Goal: Information Seeking & Learning: Learn about a topic

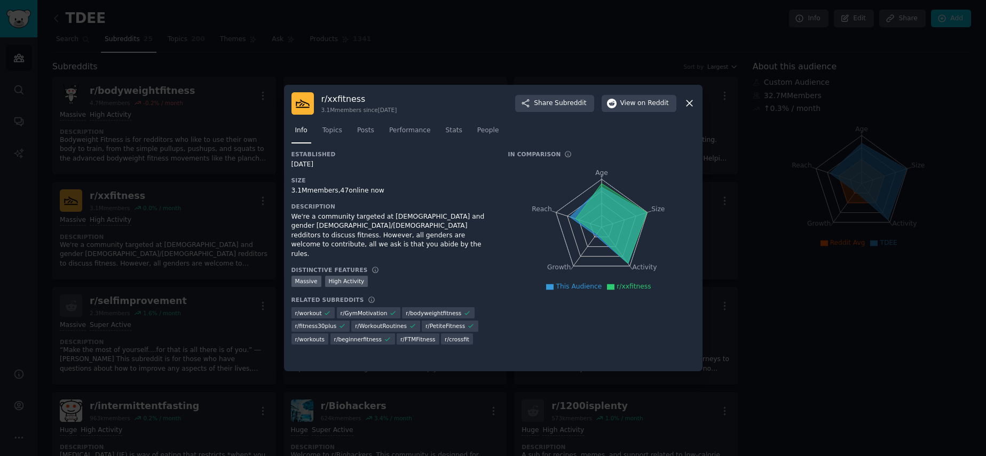
click at [495, 44] on div at bounding box center [493, 228] width 986 height 456
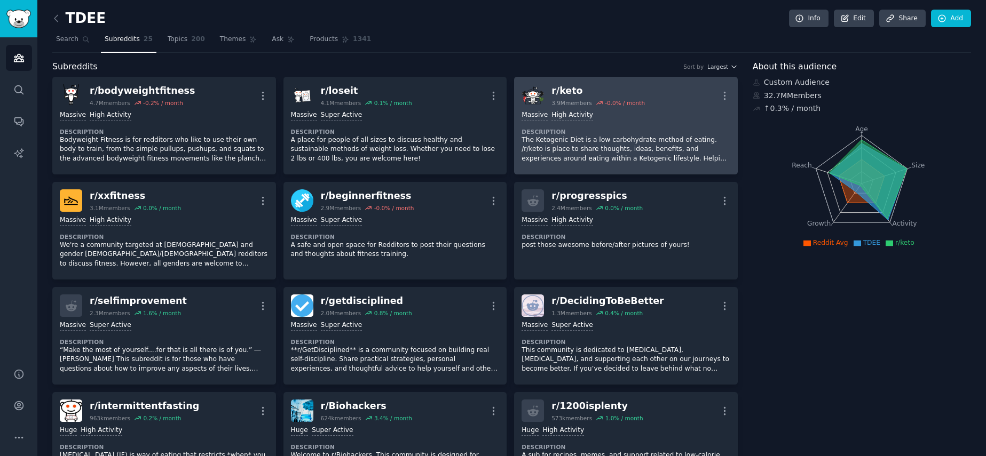
click at [607, 120] on div "1,000,000+ members Massive High Activity Description The Ketogenic Diet is a lo…" at bounding box center [626, 137] width 209 height 60
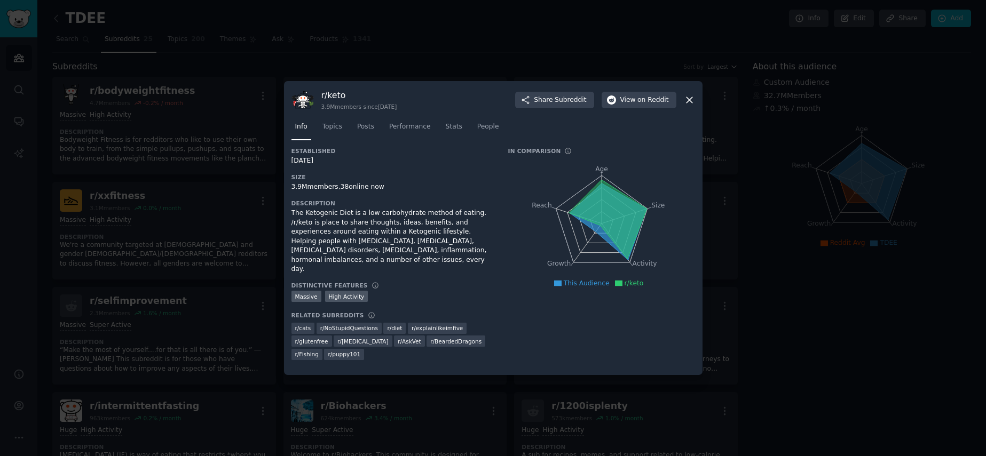
click at [335, 101] on h3 "r/ keto" at bounding box center [359, 95] width 76 height 11
copy h3 "keto"
click at [364, 38] on div at bounding box center [493, 228] width 986 height 456
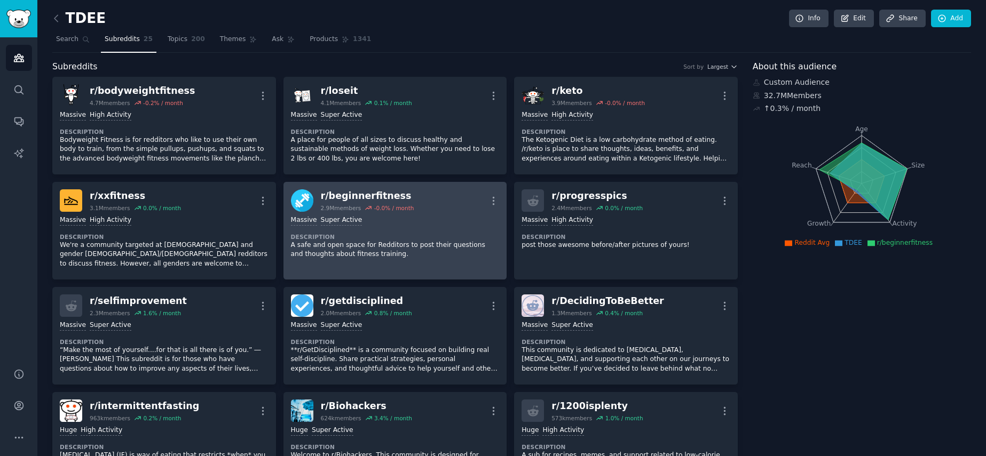
click at [378, 218] on div ">= 95th percentile for submissions / day Massive Super Active" at bounding box center [395, 221] width 209 height 10
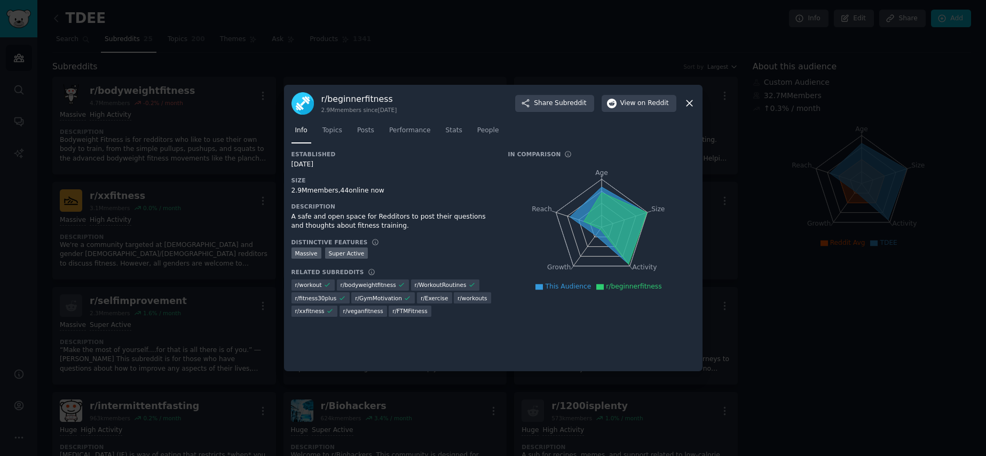
click at [359, 105] on div "r/ beginnerfitness 2.9M members since [DATE]" at bounding box center [359, 103] width 76 height 21
click at [364, 102] on h3 "r/ beginnerfitness" at bounding box center [359, 98] width 76 height 11
copy h3 "beginnerfitness"
click at [246, 226] on div at bounding box center [493, 228] width 986 height 456
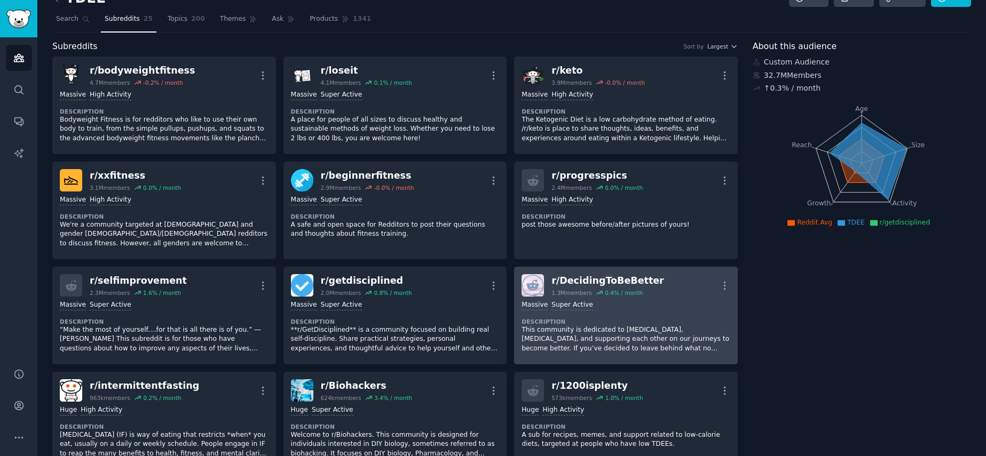
scroll to position [113, 0]
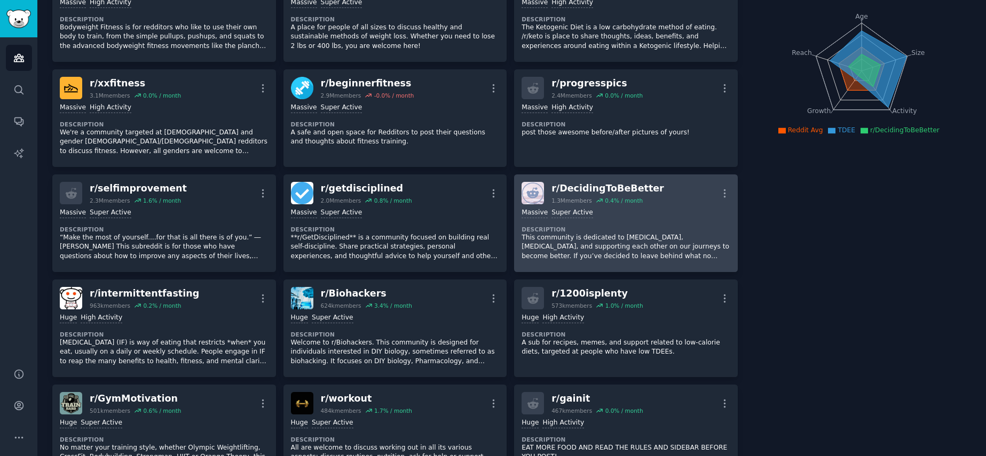
click at [581, 189] on div "r/ DecidingToBeBetter" at bounding box center [607, 188] width 113 height 13
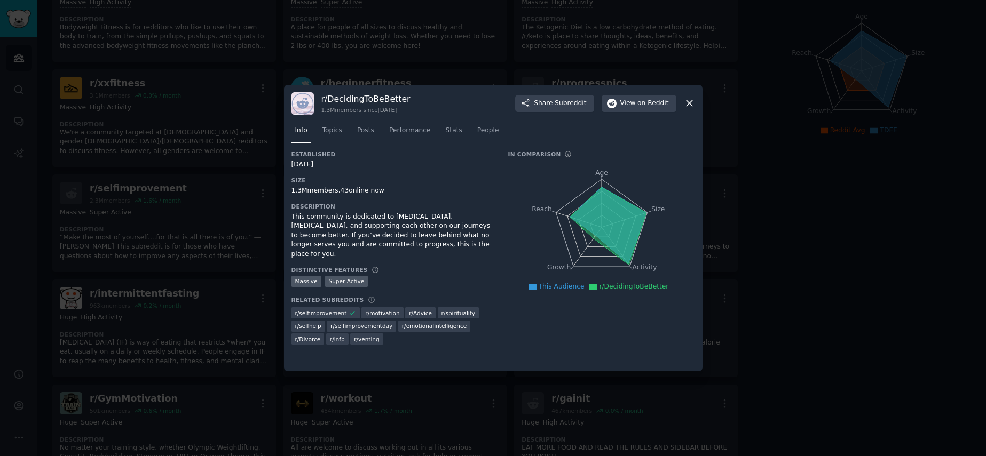
click at [373, 96] on h3 "r/ DecidingToBeBetter" at bounding box center [365, 98] width 89 height 11
click at [837, 143] on div at bounding box center [493, 228] width 986 height 456
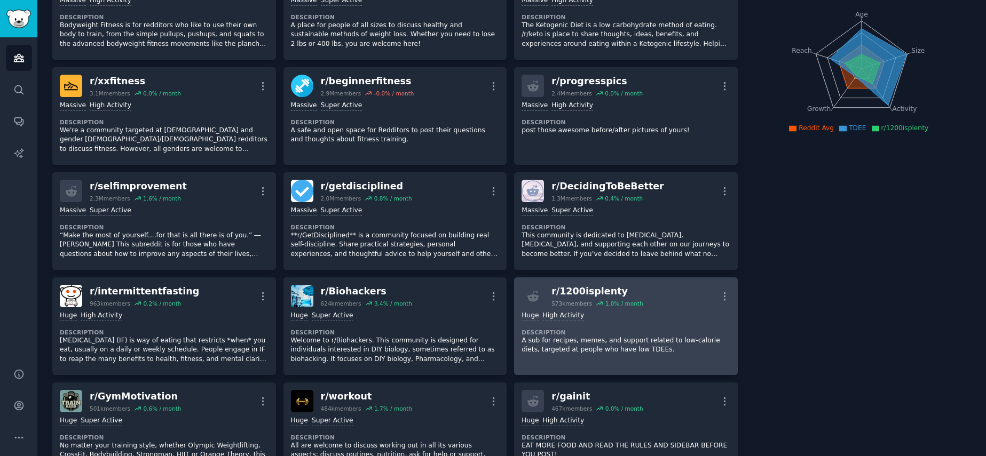
scroll to position [327, 0]
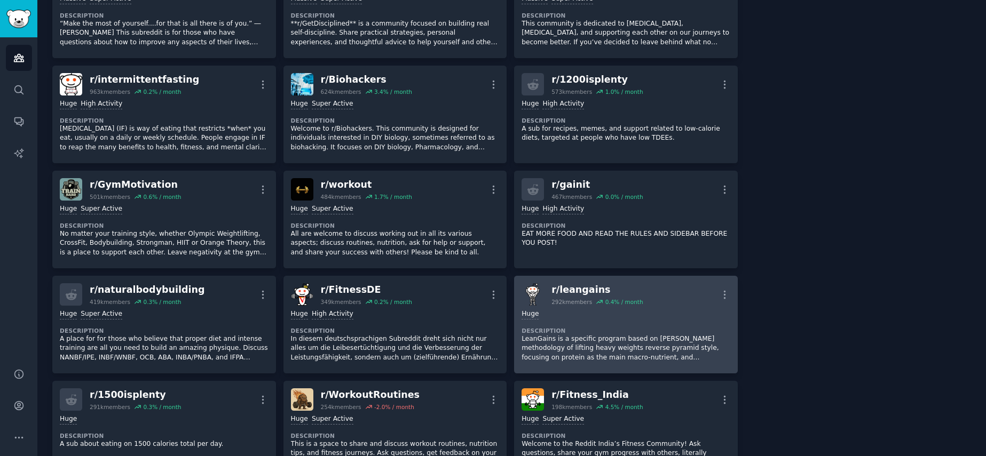
click at [591, 320] on div "Huge Description LeanGains is a specific program based on [PERSON_NAME] methodo…" at bounding box center [626, 336] width 209 height 60
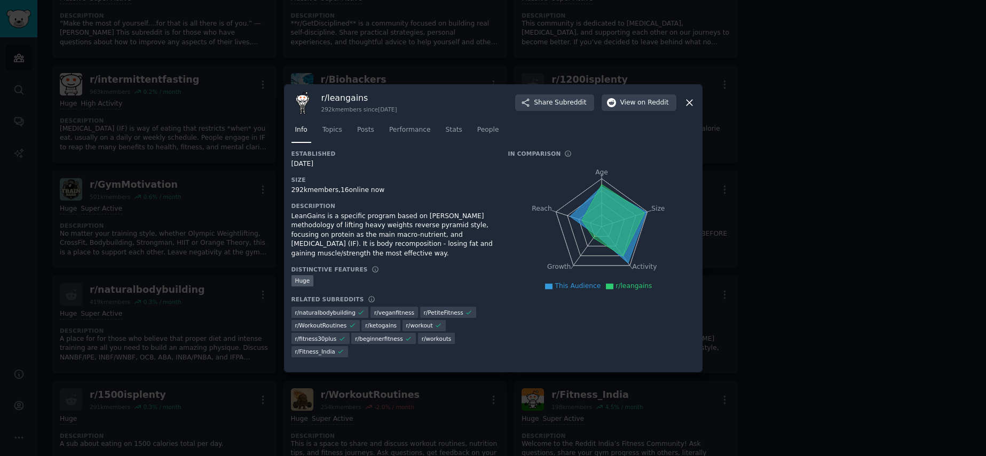
click at [713, 223] on div at bounding box center [493, 228] width 986 height 456
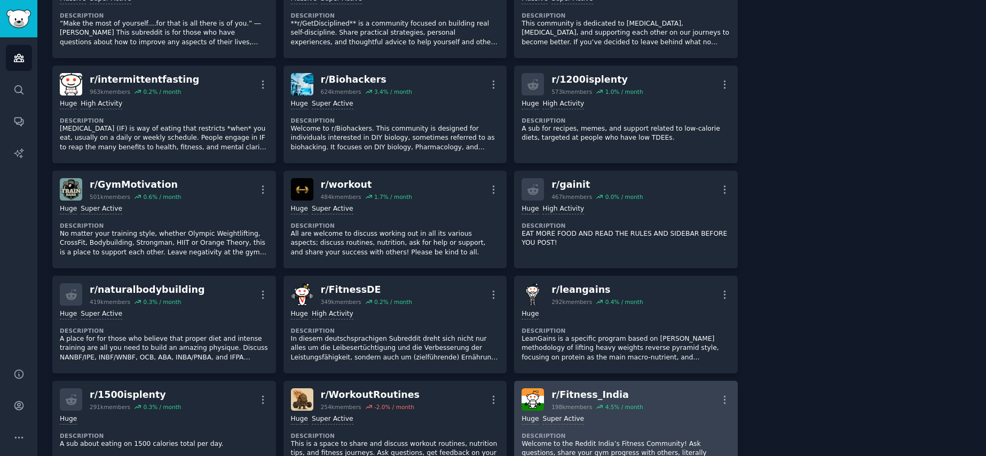
click at [588, 415] on div "Huge Super Active" at bounding box center [626, 420] width 209 height 10
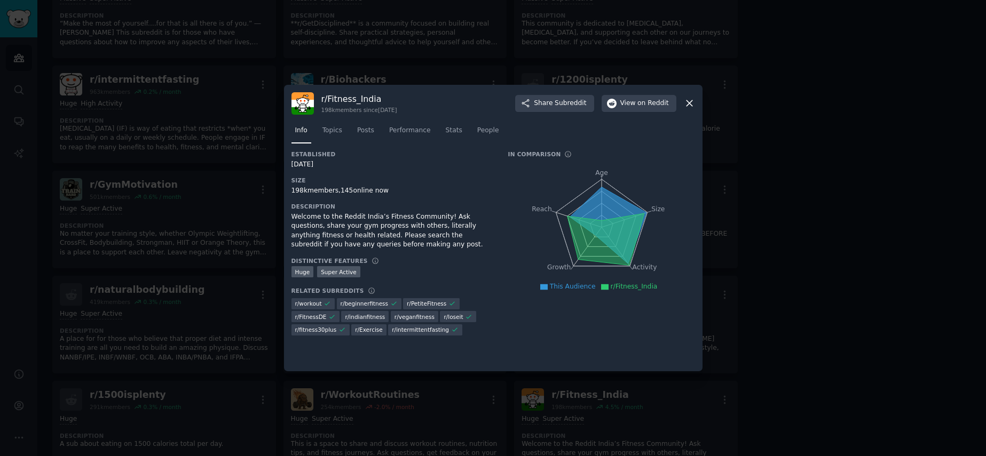
click at [350, 98] on h3 "r/ Fitness_India" at bounding box center [359, 98] width 76 height 11
copy h3 "Fitness_India"
click at [125, 378] on div at bounding box center [493, 228] width 986 height 456
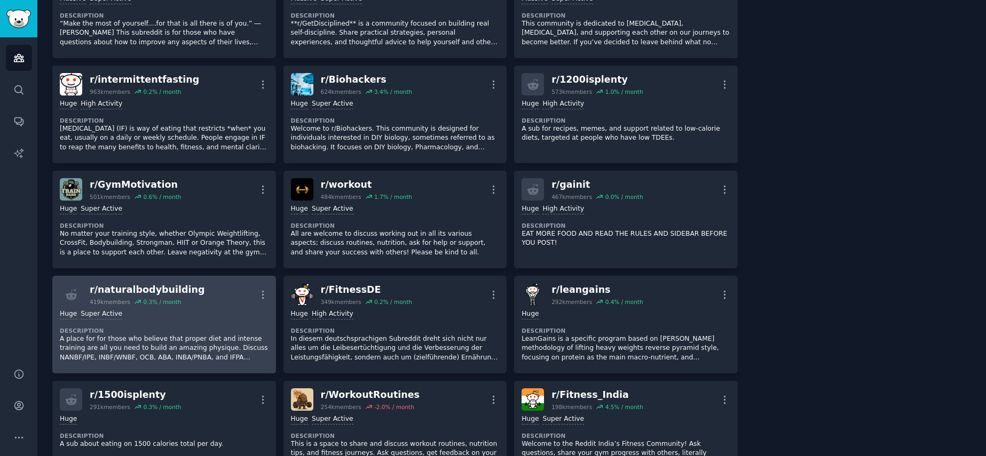
click at [161, 283] on div "r/ naturalbodybuilding" at bounding box center [147, 289] width 115 height 13
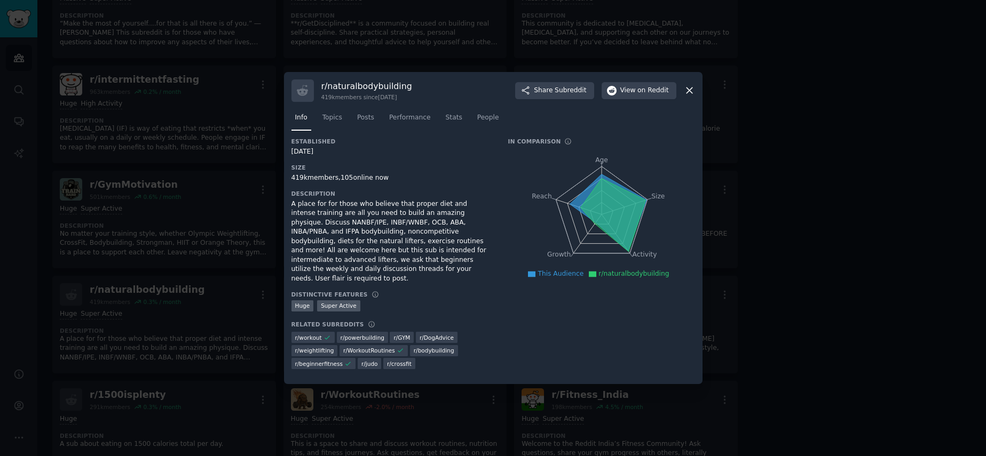
click at [200, 220] on div at bounding box center [493, 228] width 986 height 456
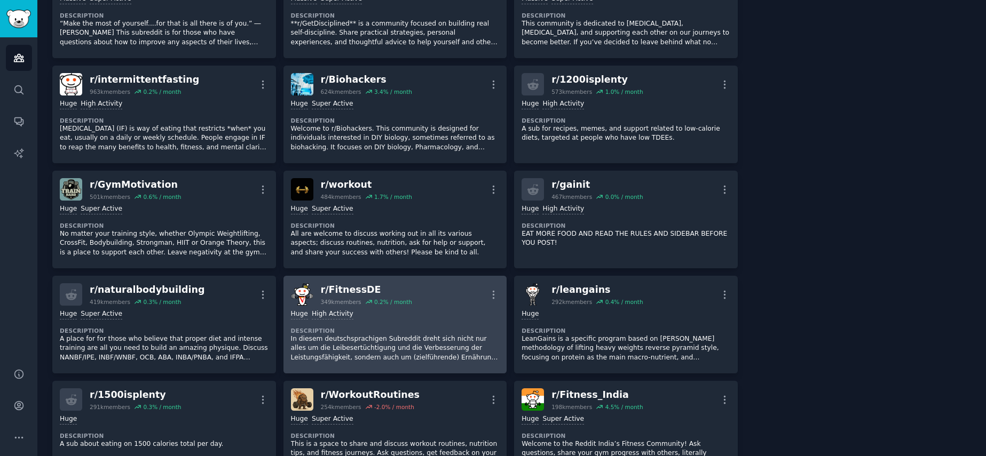
click at [302, 276] on link "r/ FitnessDE 349k members 0.2 % / month More >= 80th percentile for submissions…" at bounding box center [395, 325] width 224 height 98
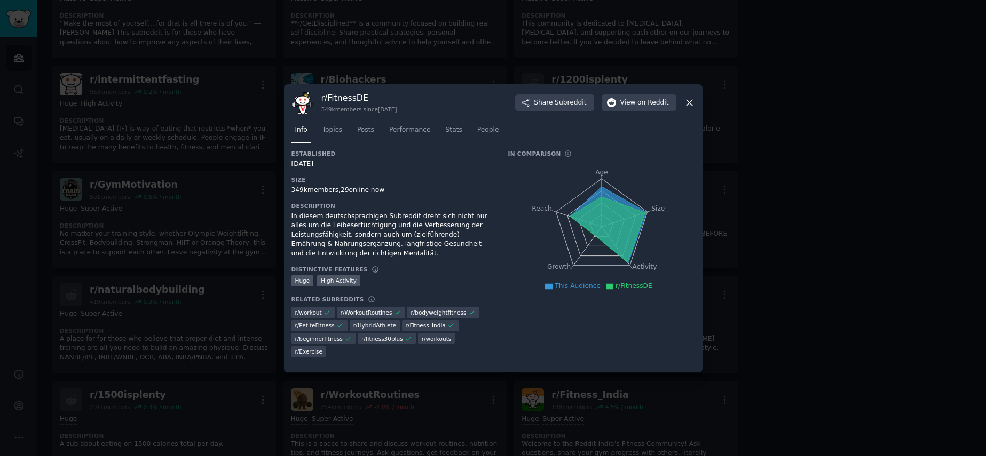
click at [202, 256] on div at bounding box center [493, 228] width 986 height 456
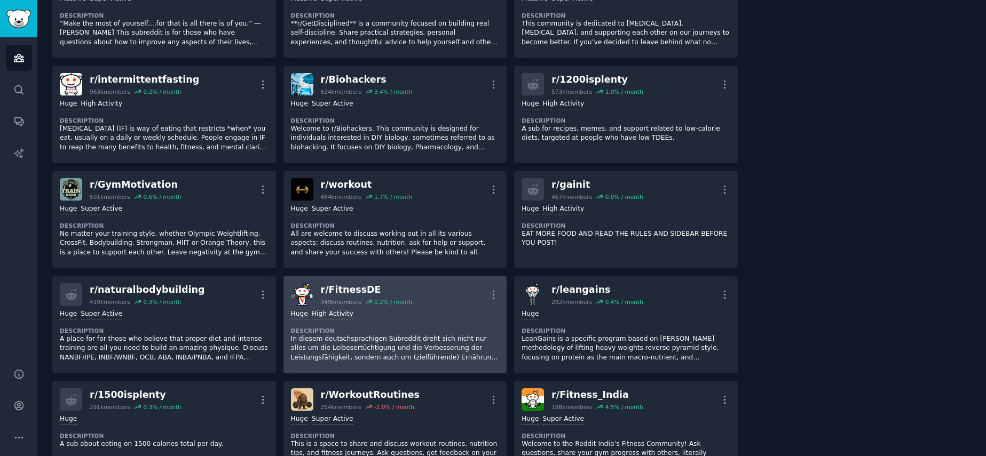
click at [360, 284] on div "r/ FitnessDE" at bounding box center [366, 289] width 91 height 13
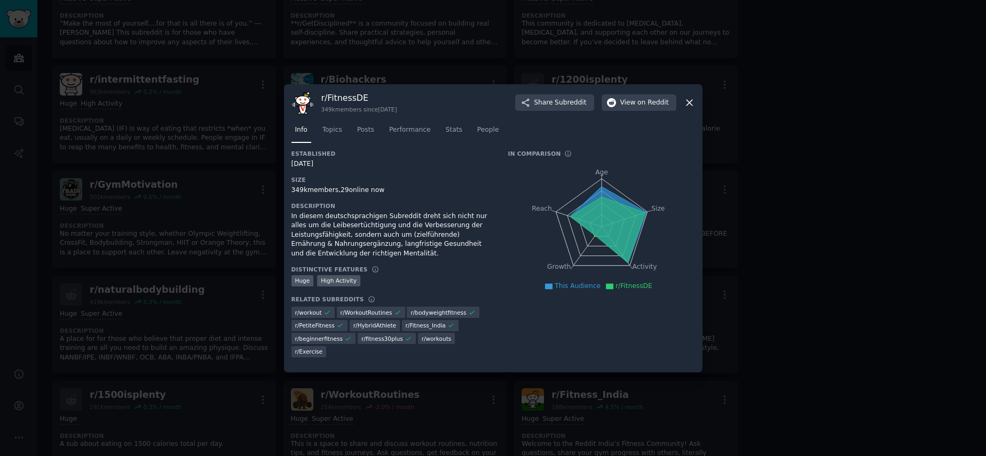
click at [348, 99] on h3 "r/ FitnessDE" at bounding box center [359, 97] width 76 height 11
copy h3 "FitnessDE"
click at [209, 384] on div at bounding box center [493, 228] width 986 height 456
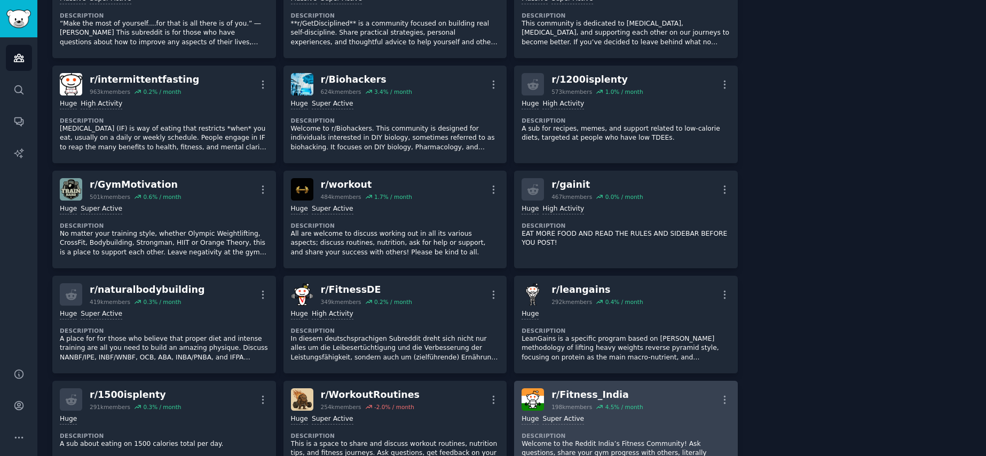
click at [606, 391] on div "r/ Fitness_India" at bounding box center [596, 395] width 91 height 13
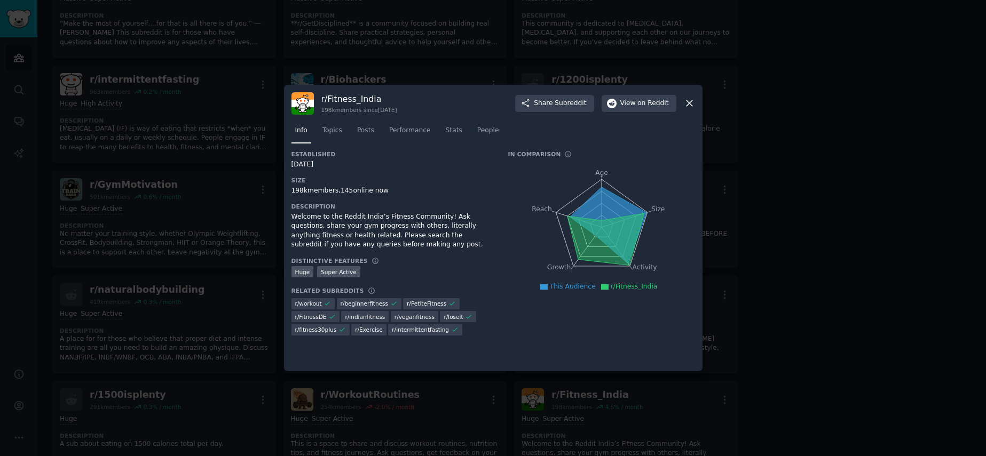
click at [192, 285] on div at bounding box center [493, 228] width 986 height 456
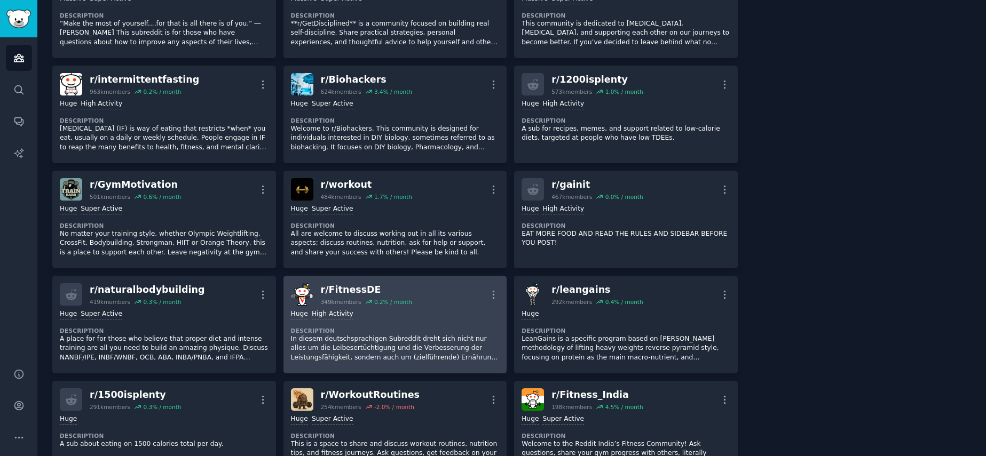
click at [402, 287] on div "r/ FitnessDE" at bounding box center [366, 289] width 91 height 13
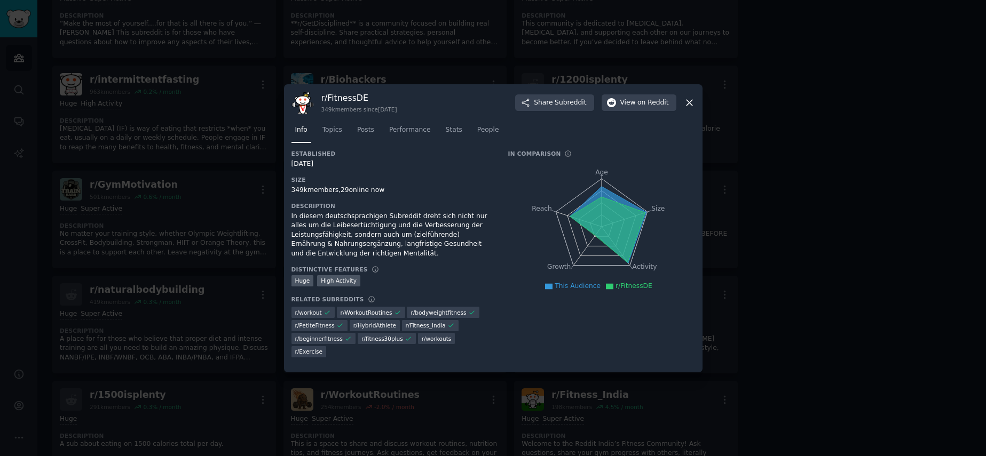
click at [210, 281] on div at bounding box center [493, 228] width 986 height 456
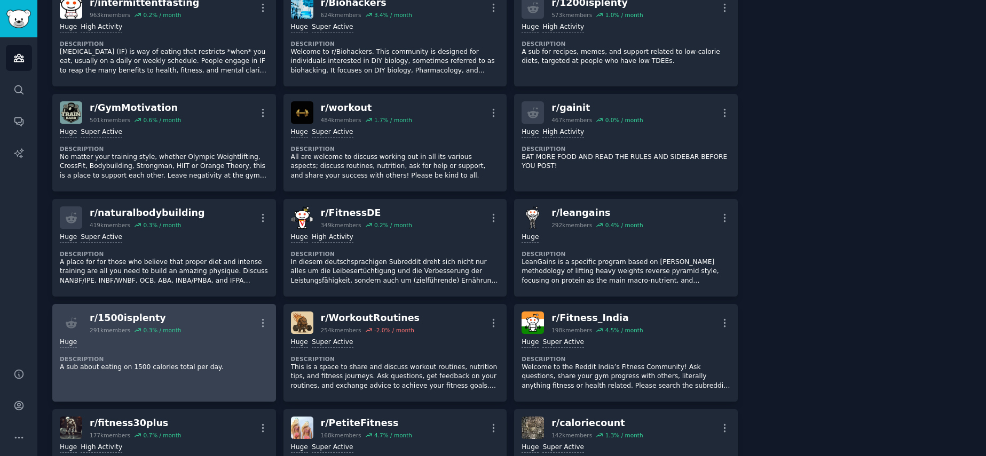
scroll to position [424, 0]
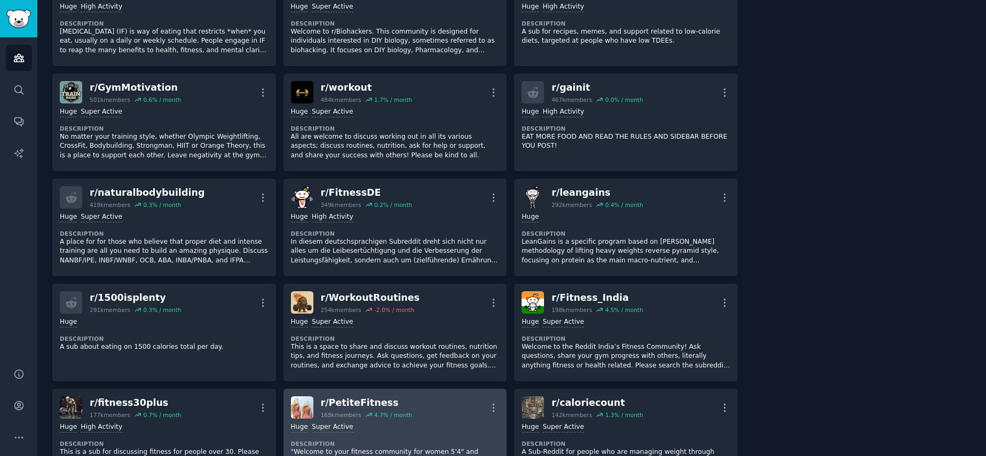
click at [396, 428] on div "Huge Super Active Description "Welcome to your fitness community for women 5'4"…" at bounding box center [395, 449] width 209 height 60
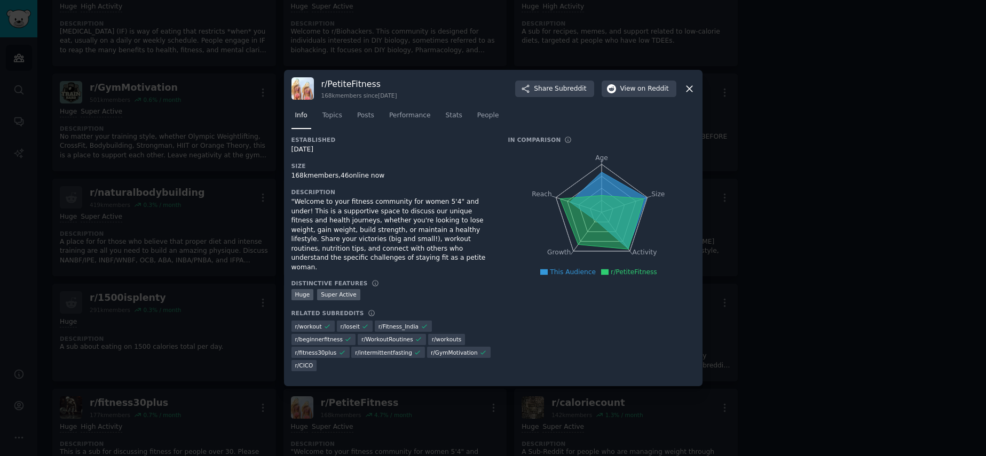
click at [340, 88] on h3 "r/ PetiteFitness" at bounding box center [359, 83] width 76 height 11
copy h3 "PetiteFitness"
click at [642, 87] on button "View on Reddit" at bounding box center [639, 89] width 75 height 17
click at [635, 91] on span "View on Reddit" at bounding box center [644, 89] width 49 height 10
